Goal: Task Accomplishment & Management: Manage account settings

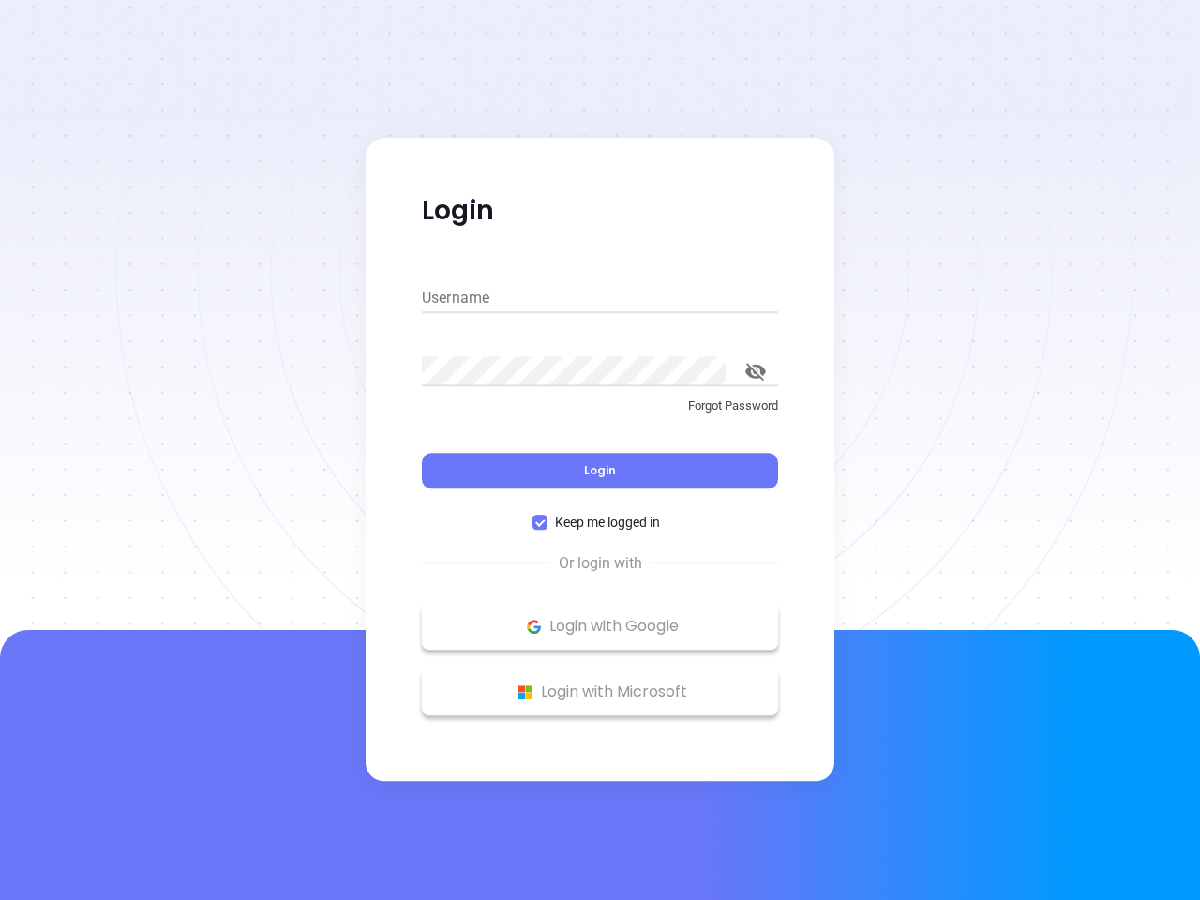
click at [600, 450] on div "Login" at bounding box center [600, 459] width 356 height 58
click at [600, 298] on input "Username" at bounding box center [600, 298] width 356 height 30
click at [756, 371] on icon "toggle password visibility" at bounding box center [755, 372] width 21 height 18
click at [600, 471] on span "Login" at bounding box center [600, 470] width 32 height 16
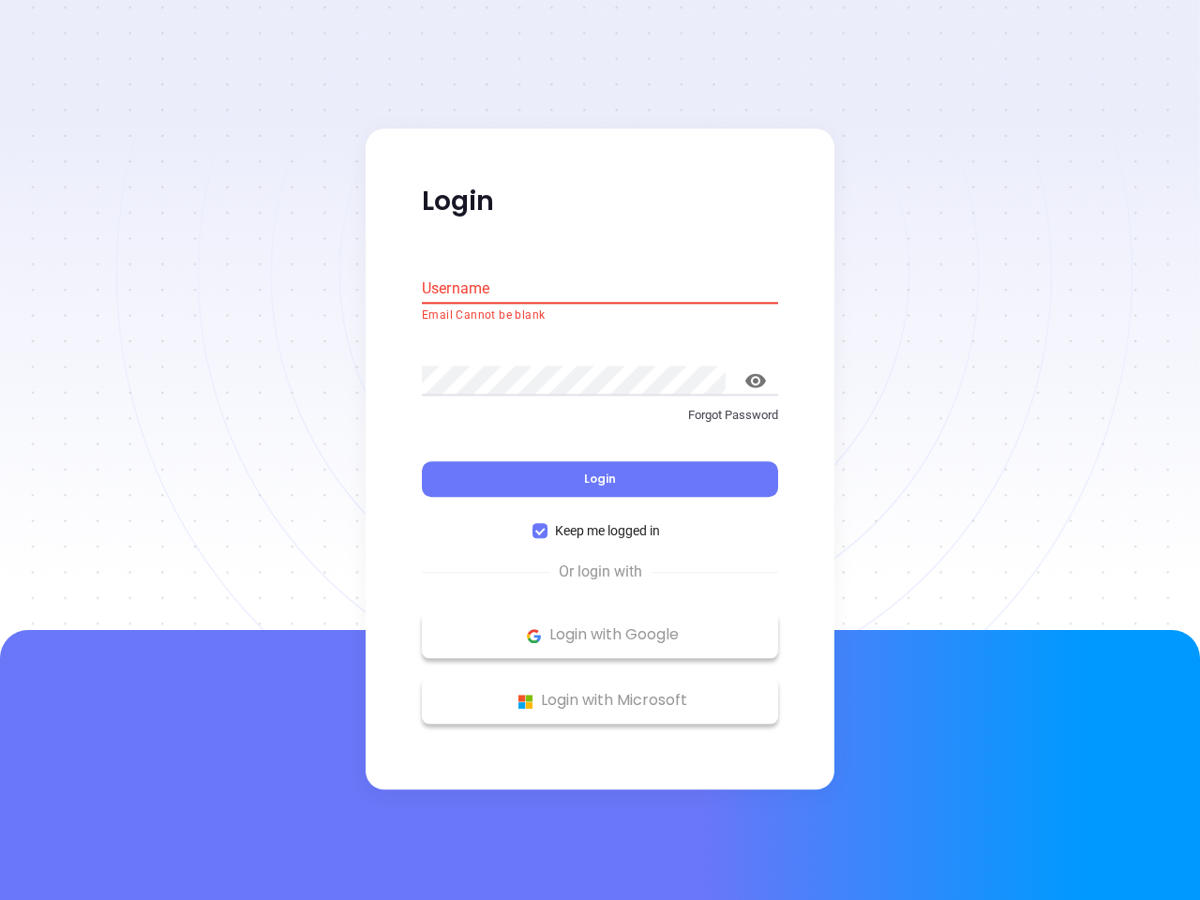
click at [600, 522] on span "Keep me logged in" at bounding box center [608, 531] width 120 height 21
click at [548, 524] on input "Keep me logged in" at bounding box center [540, 531] width 15 height 15
checkbox input "false"
click at [600, 626] on p "Login with Google" at bounding box center [600, 636] width 338 height 28
click at [600, 692] on p "Login with Microsoft" at bounding box center [600, 701] width 338 height 28
